Goal: Task Accomplishment & Management: Use online tool/utility

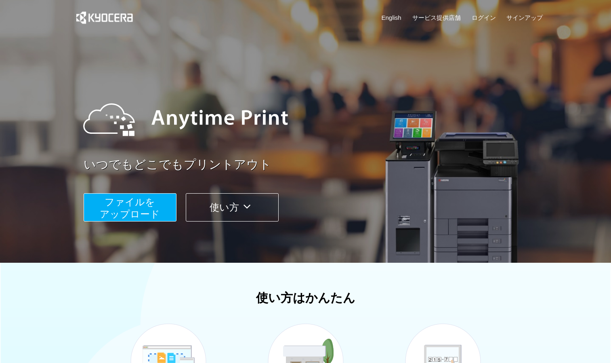
click at [122, 200] on span "ファイルを ​​アップロード" at bounding box center [130, 207] width 60 height 23
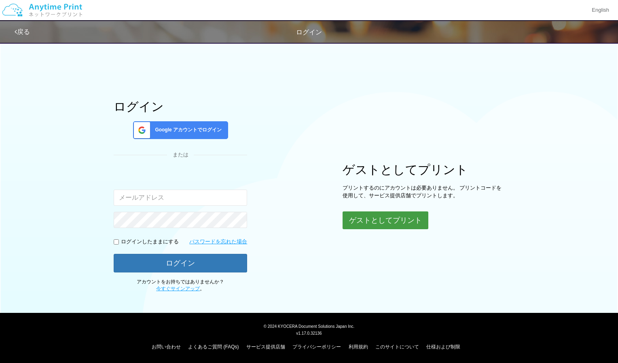
click at [395, 219] on button "ゲストとしてプリント" at bounding box center [385, 220] width 86 height 18
click at [361, 223] on button "ゲストとしてプリント" at bounding box center [385, 220] width 86 height 18
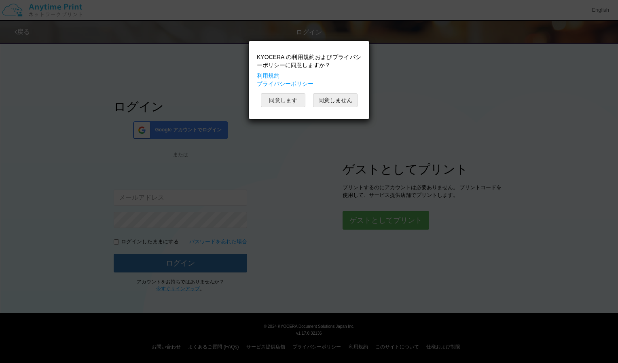
click at [285, 99] on button "同意します" at bounding box center [283, 100] width 44 height 14
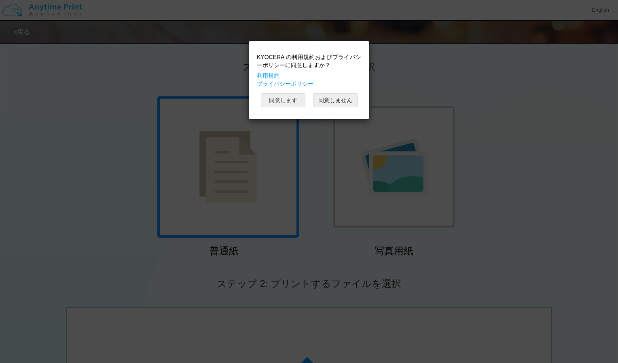
click at [285, 99] on button "同意します" at bounding box center [283, 100] width 44 height 14
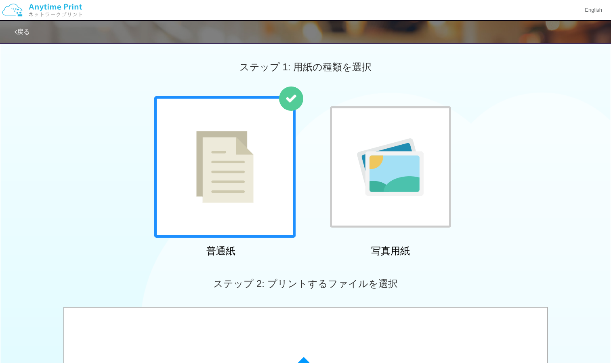
click at [240, 188] on img at bounding box center [224, 167] width 57 height 72
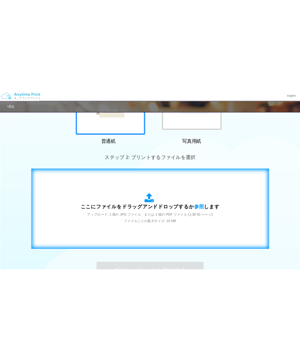
scroll to position [164, 0]
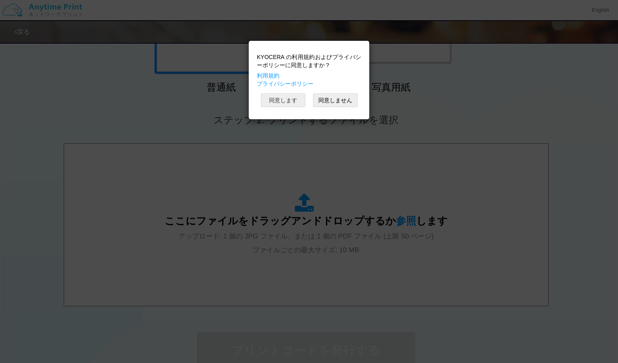
click at [293, 98] on button "同意します" at bounding box center [283, 100] width 44 height 14
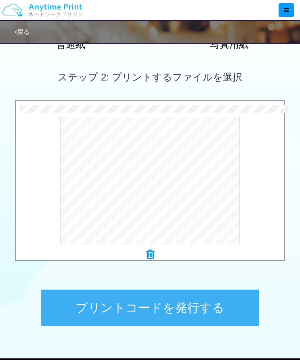
scroll to position [208, 0]
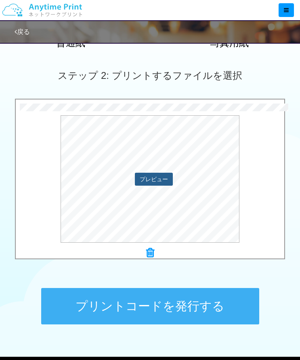
click at [160, 174] on button "プレビュー" at bounding box center [154, 179] width 38 height 13
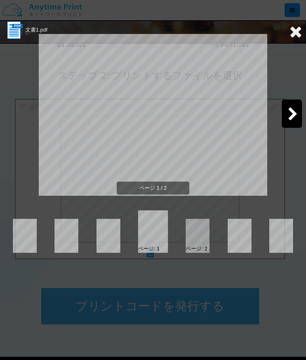
click at [298, 25] on icon at bounding box center [296, 31] width 13 height 16
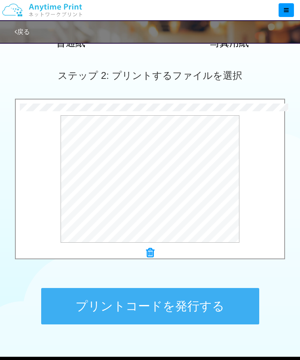
click at [185, 300] on button "プリントコードを発行する" at bounding box center [150, 306] width 218 height 36
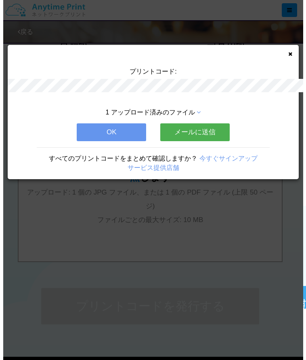
scroll to position [0, 0]
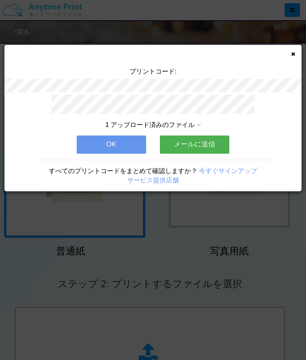
click at [193, 135] on button "メールに送信" at bounding box center [195, 144] width 70 height 18
